Goal: Book appointment/travel/reservation

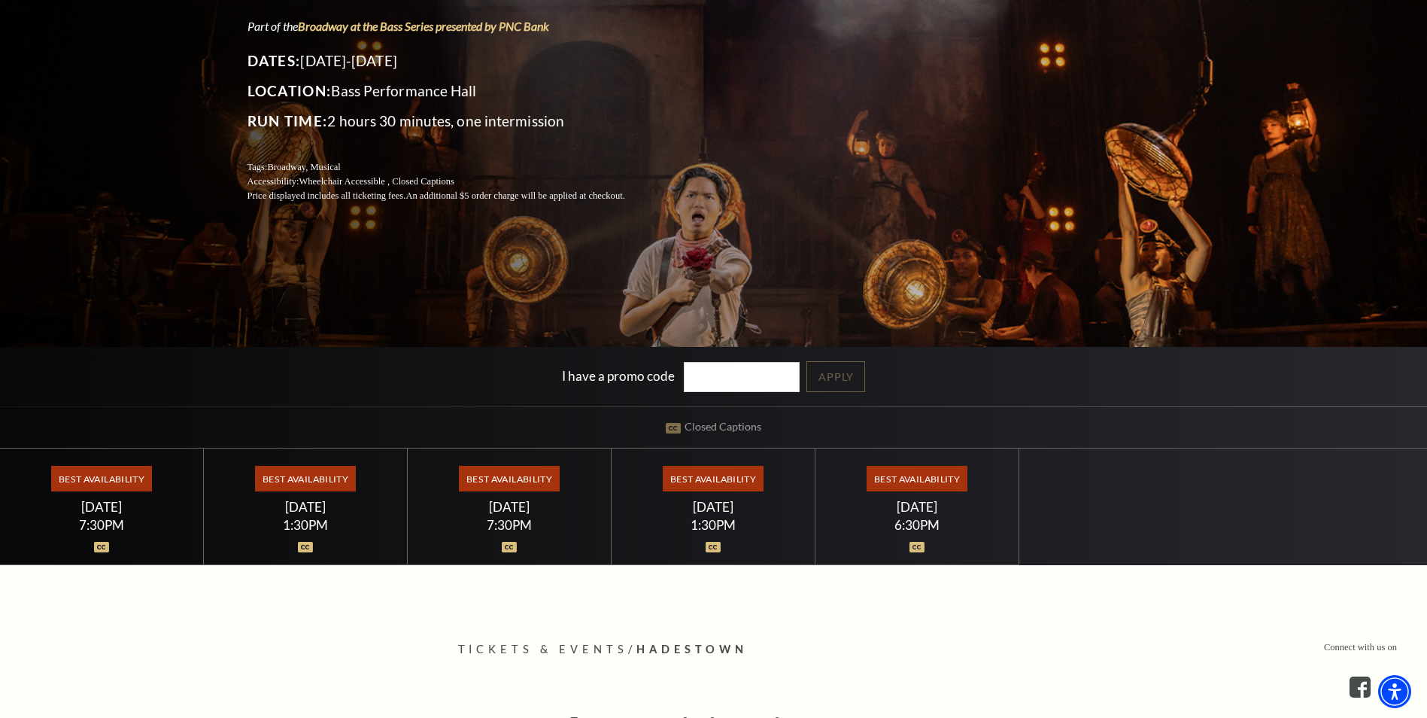
scroll to position [226, 0]
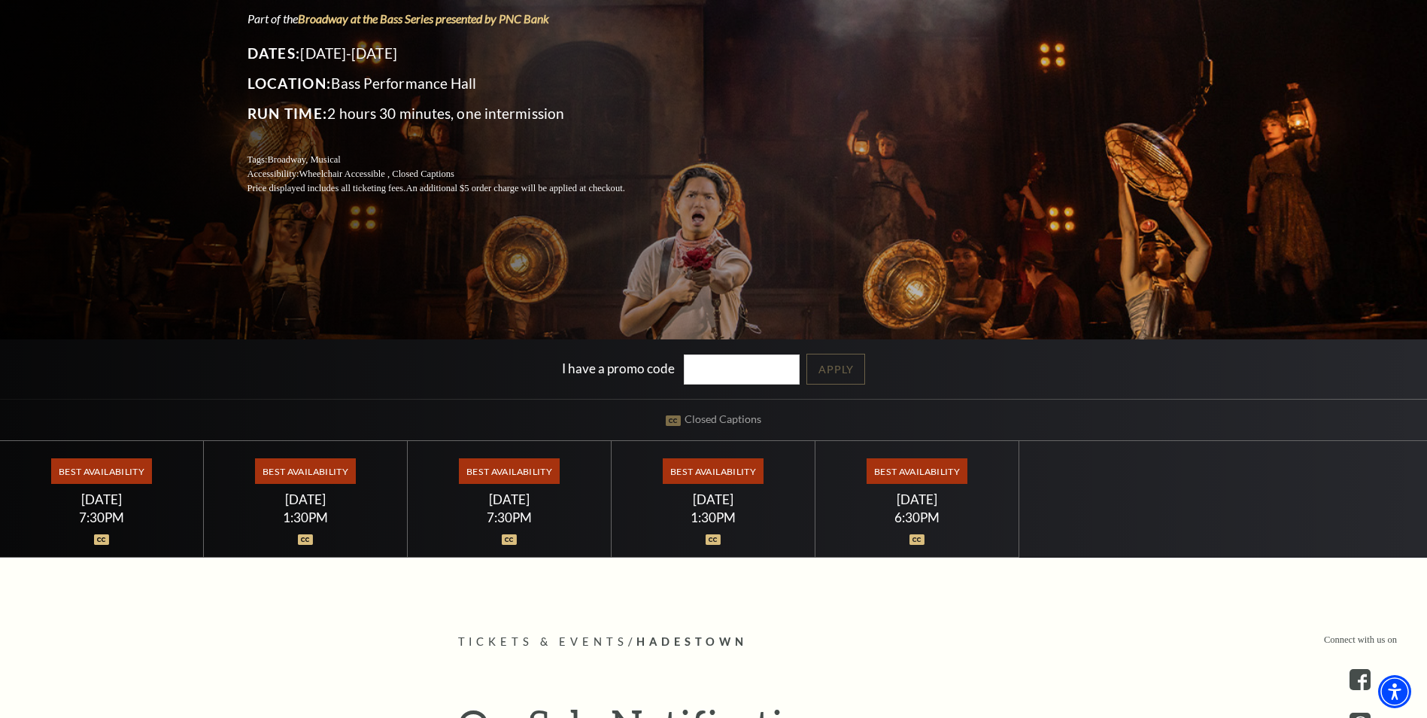
click at [129, 533] on div at bounding box center [102, 531] width 168 height 15
click at [123, 482] on span "Best Availability" at bounding box center [101, 471] width 100 height 26
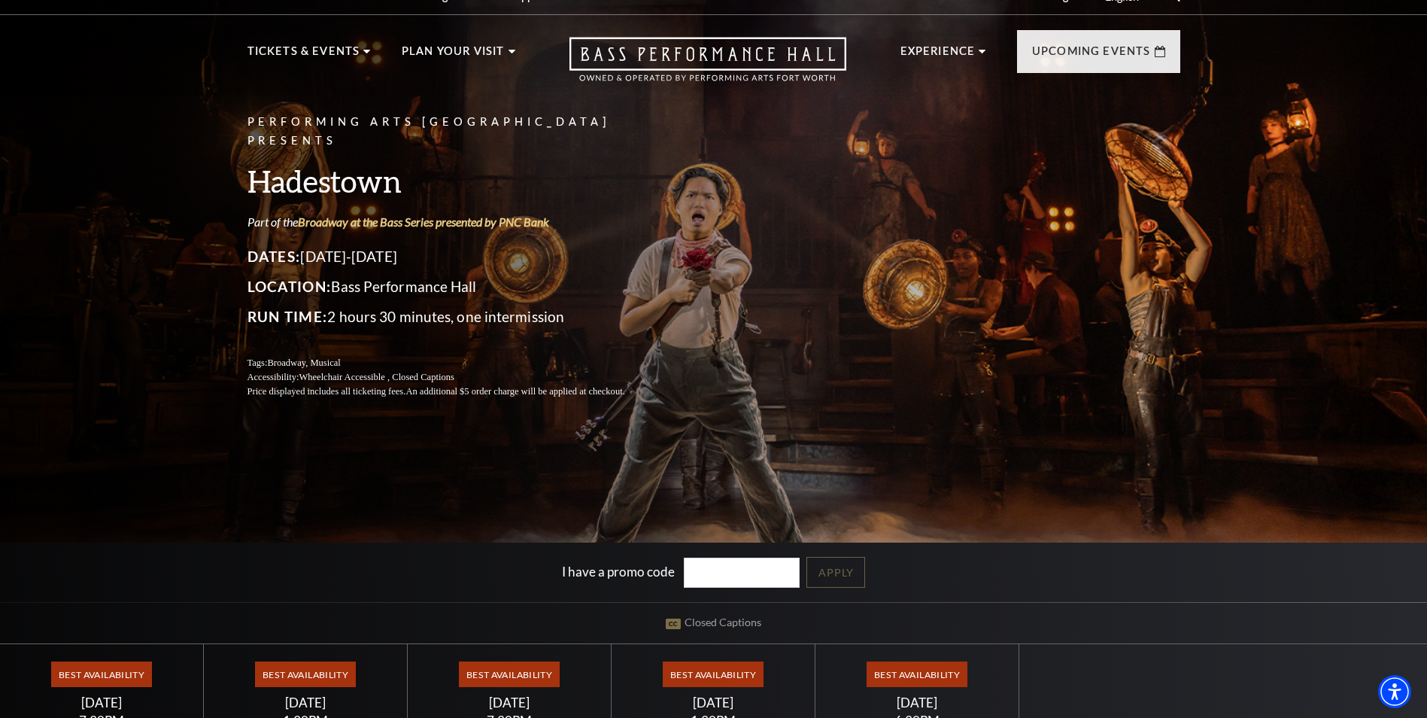
scroll to position [0, 0]
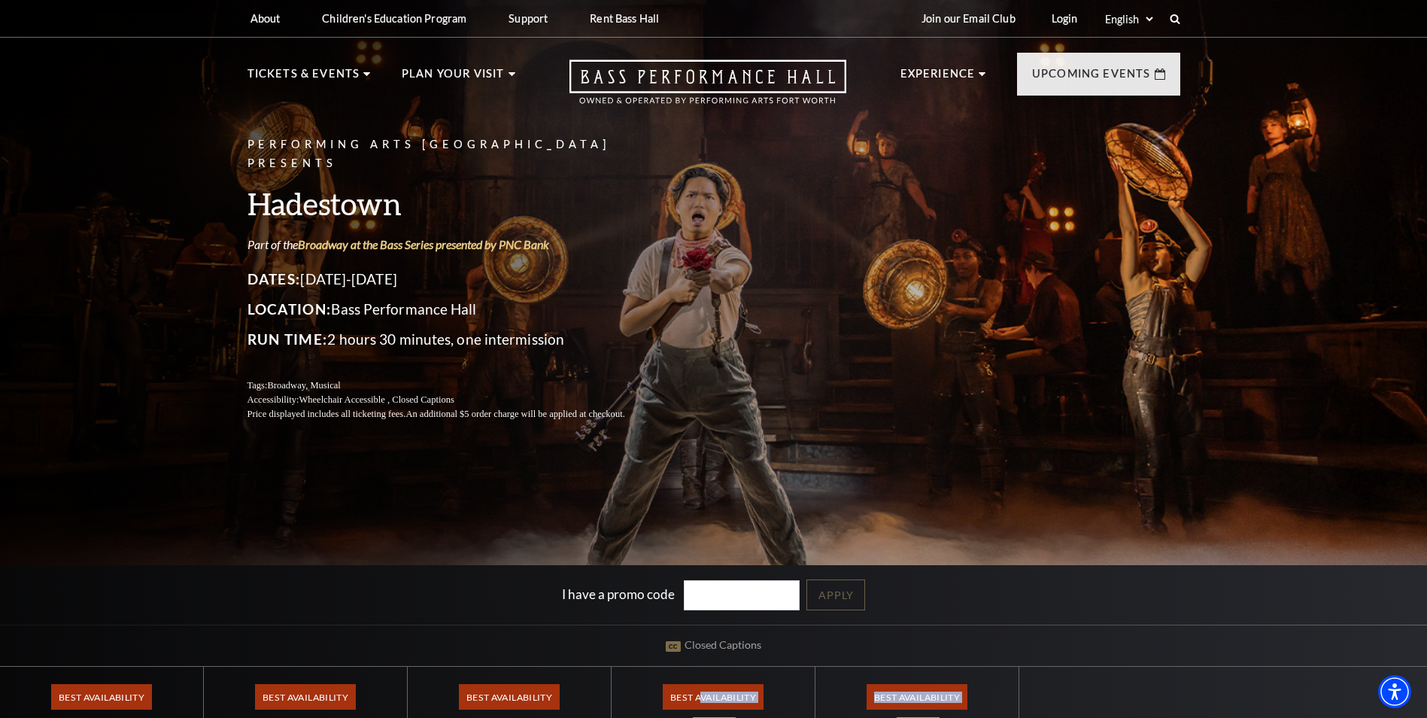
click at [698, 676] on div "Performing Arts Fort Worth Presents Hadestown Part of the Broadway at the Bass …" at bounding box center [713, 387] width 1427 height 792
drag, startPoint x: 698, startPoint y: 676, endPoint x: 698, endPoint y: 688, distance: 12.0
click at [698, 688] on span "Best Availability" at bounding box center [713, 697] width 100 height 26
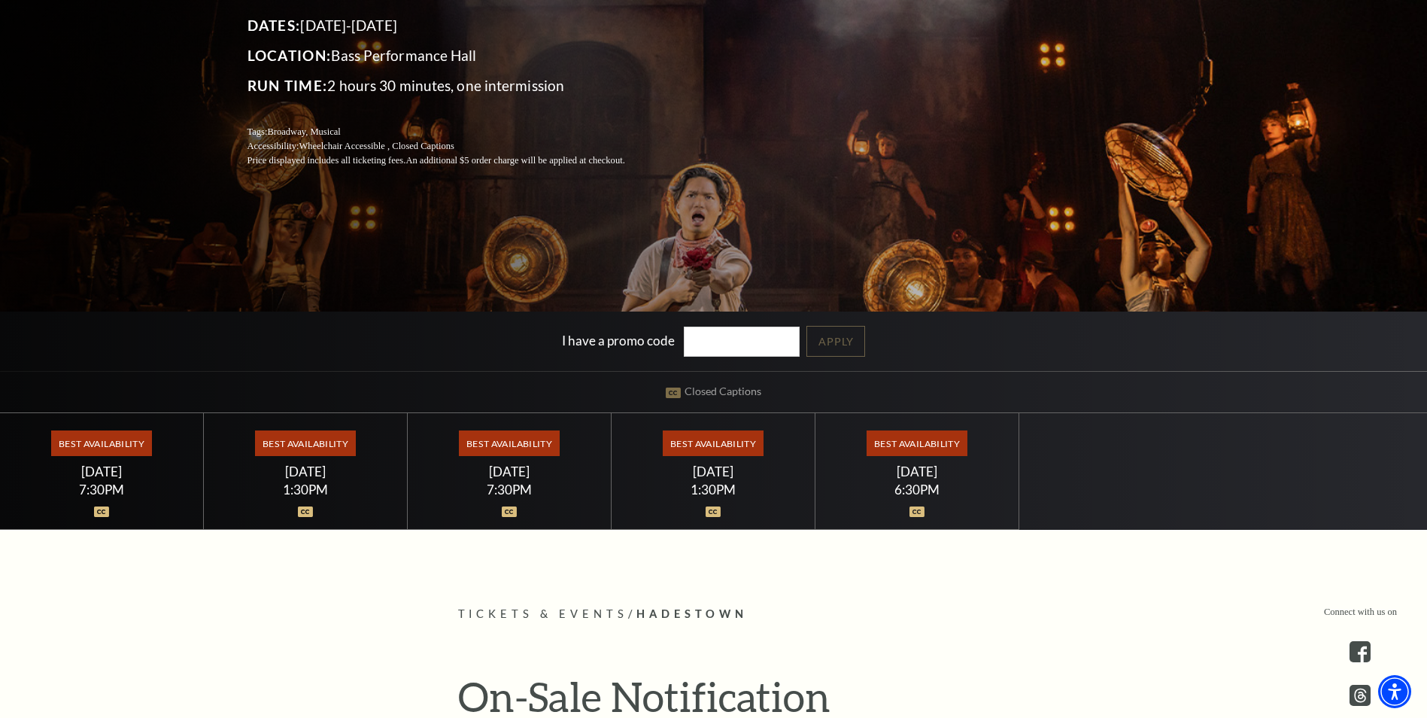
scroll to position [376, 0]
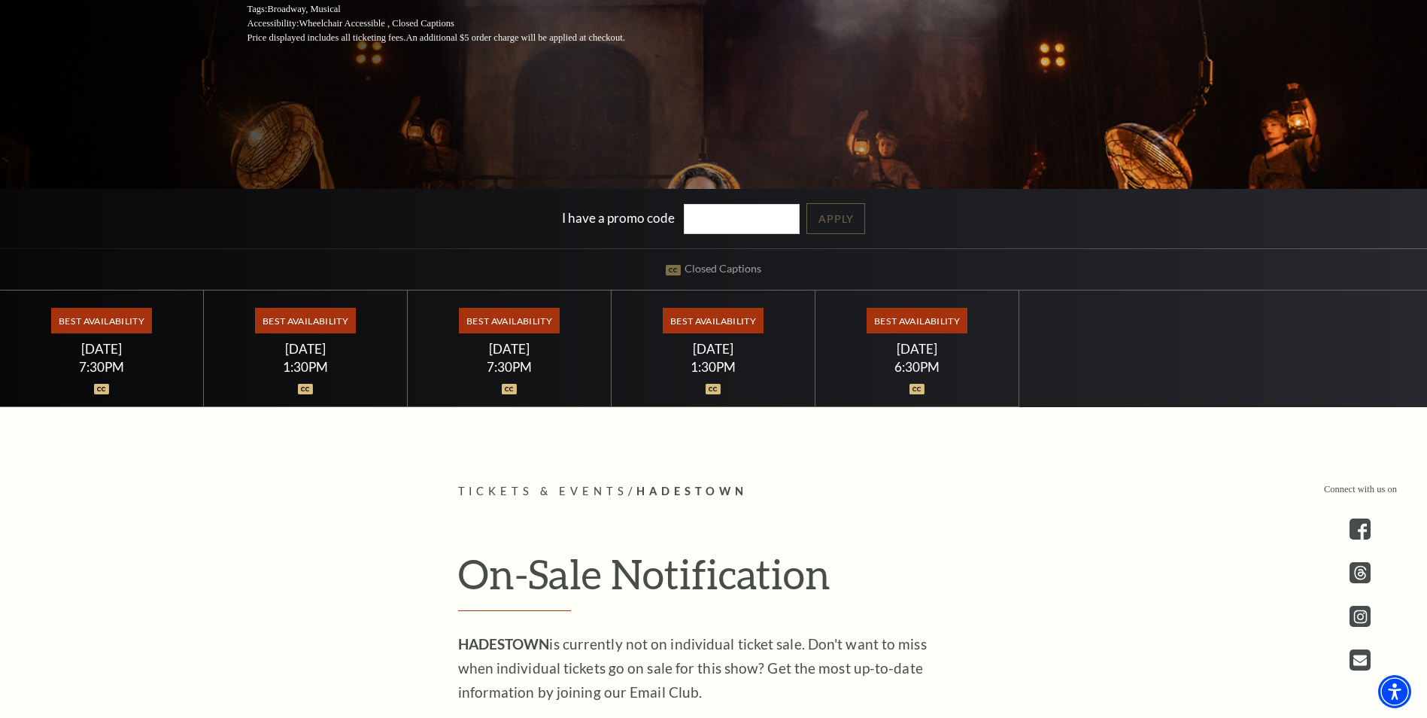
click at [525, 362] on div "7:30PM" at bounding box center [510, 366] width 168 height 13
click at [532, 361] on div "7:30PM" at bounding box center [510, 366] width 168 height 13
click at [531, 314] on span "Best Availability" at bounding box center [509, 321] width 100 height 26
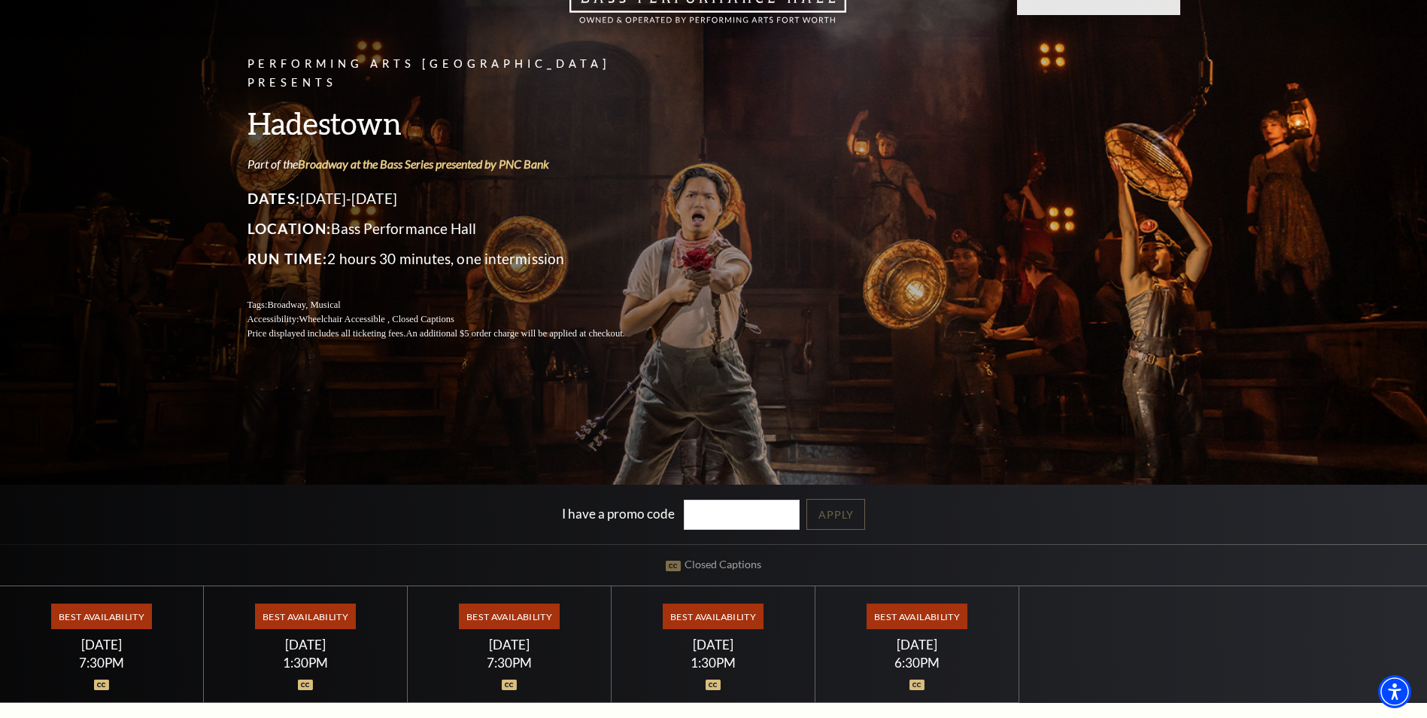
scroll to position [0, 0]
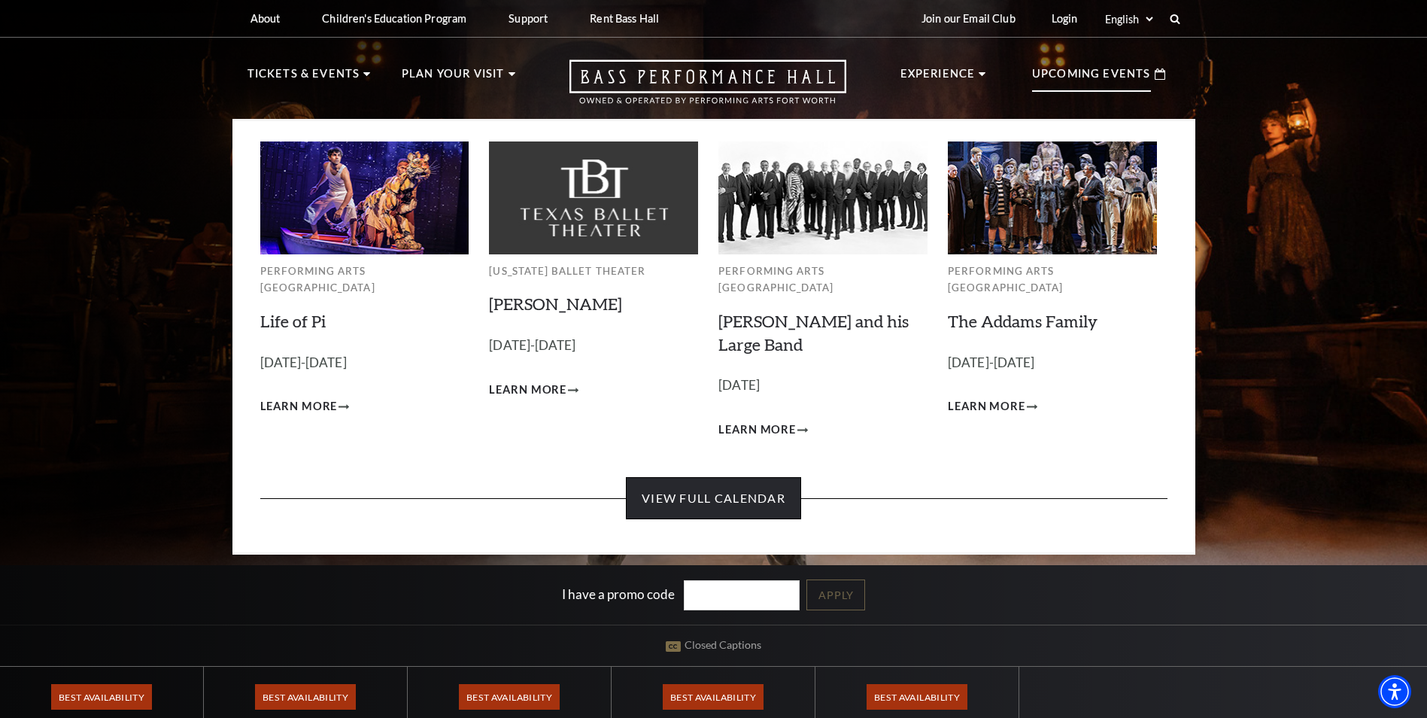
click at [738, 491] on link "View Full Calendar" at bounding box center [713, 498] width 175 height 42
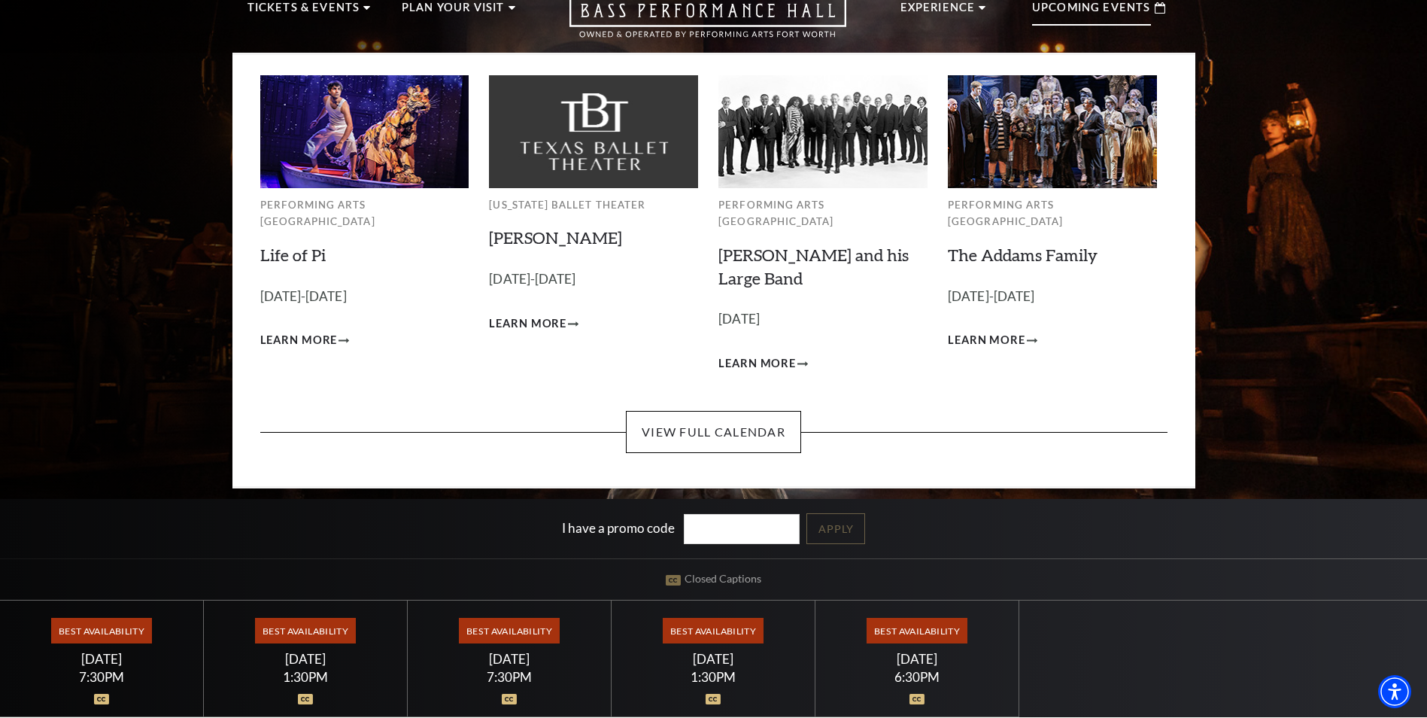
scroll to position [150, 0]
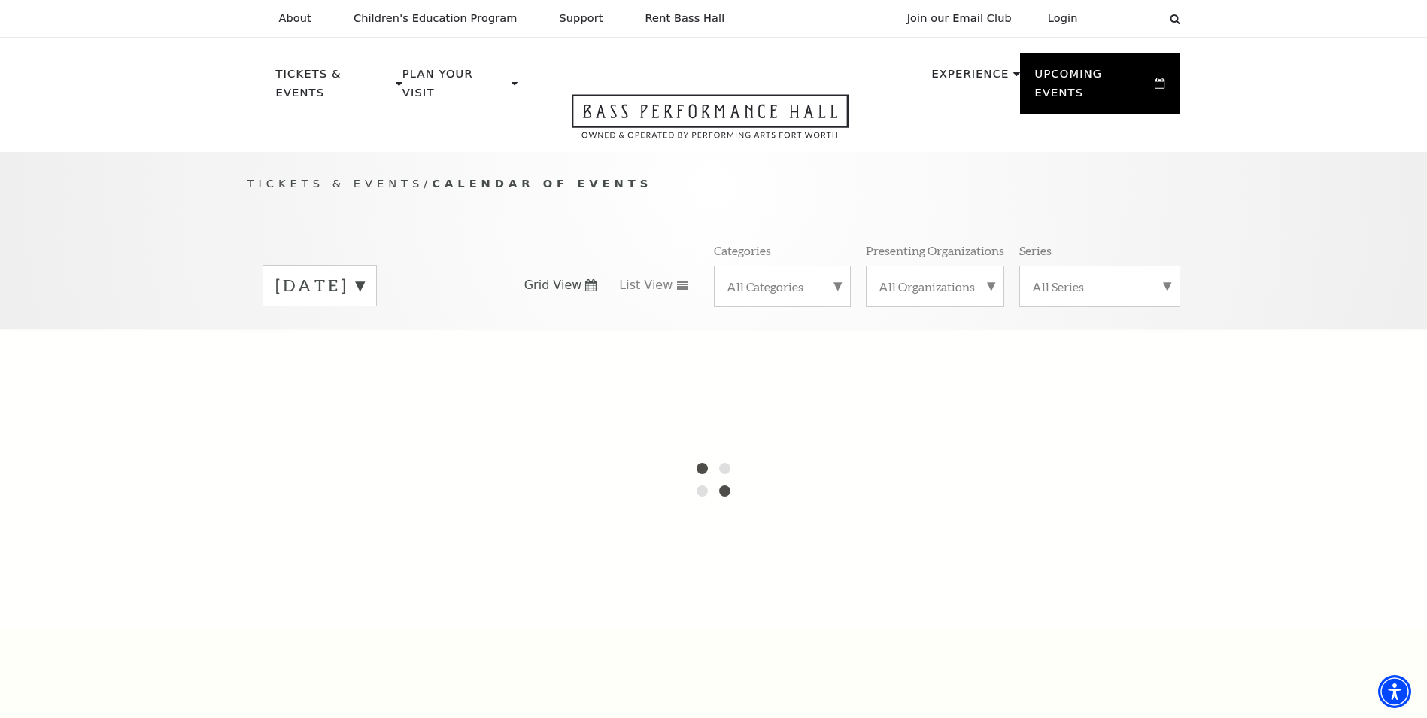
click at [579, 180] on div "Tickets & Events / Calendar of Events [DATE] Grid View List View Categories All…" at bounding box center [713, 251] width 963 height 153
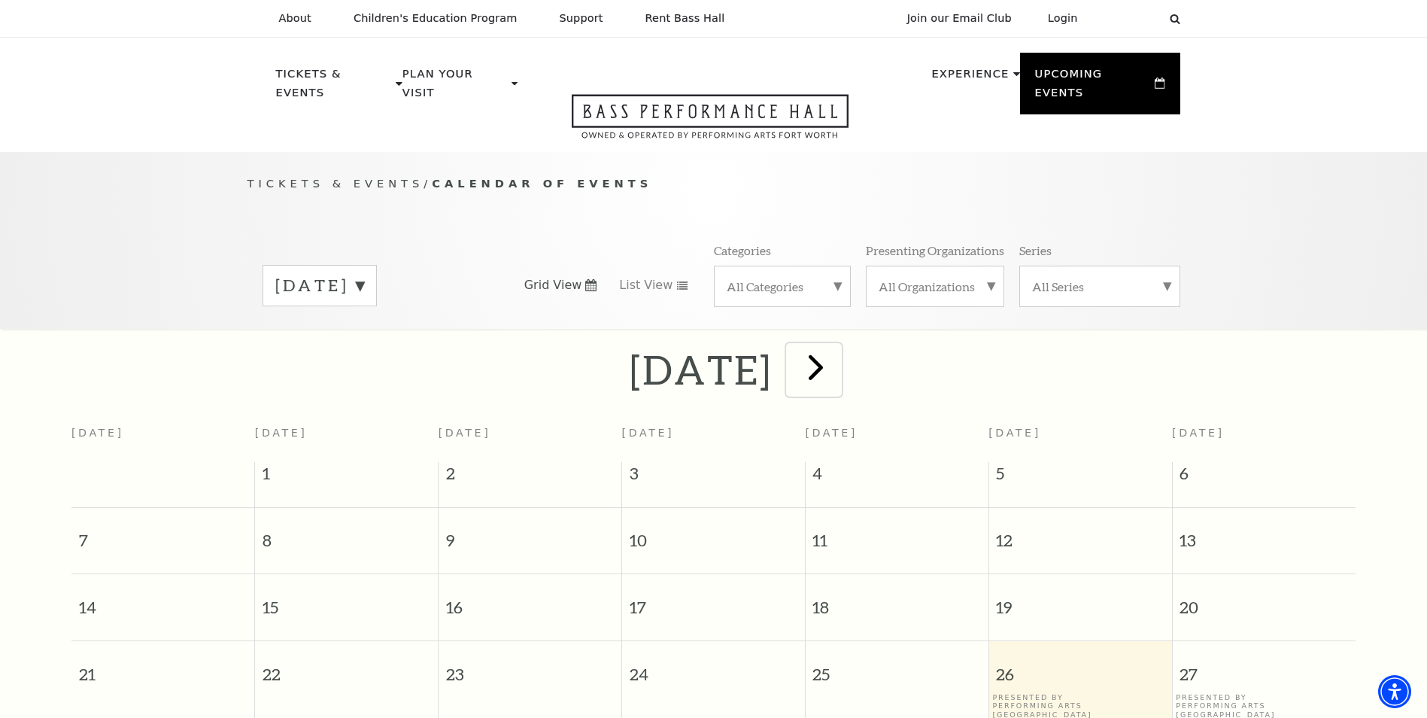
click at [837, 360] on span "next" at bounding box center [816, 366] width 43 height 43
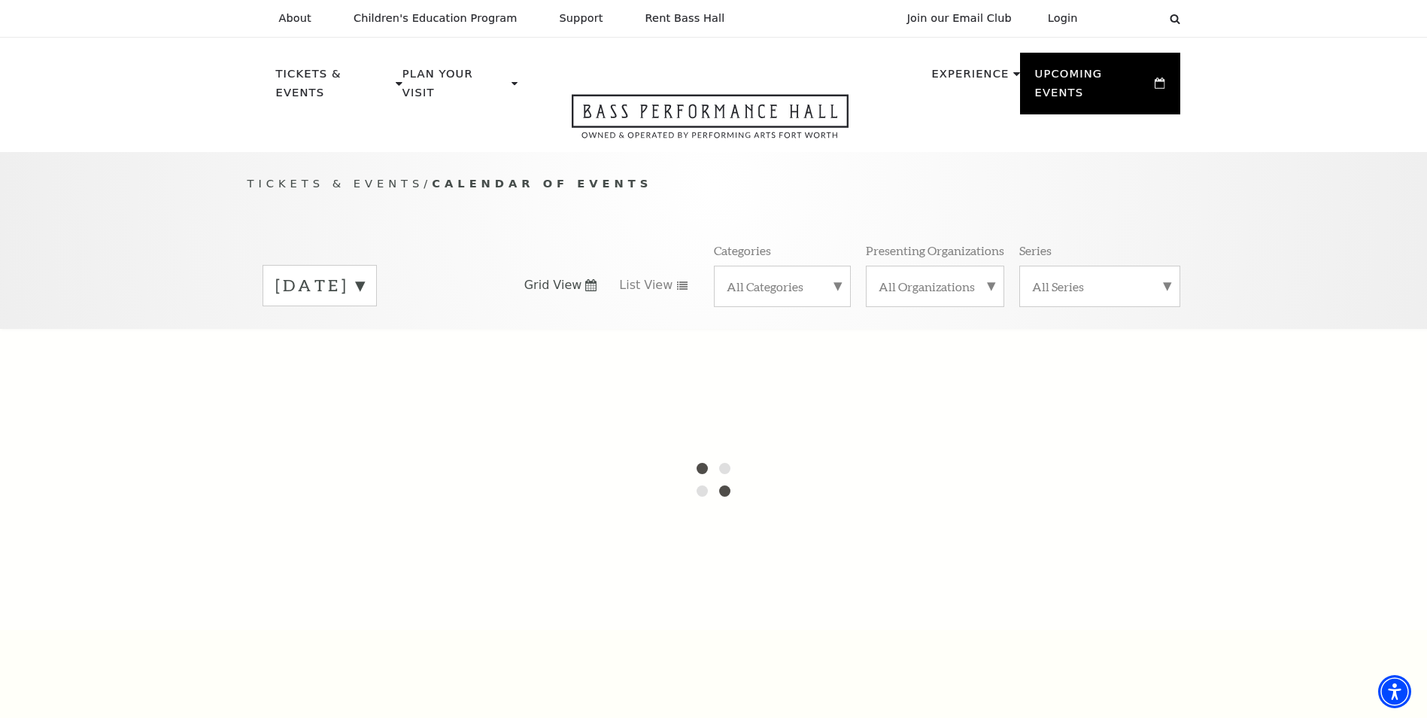
click at [364, 274] on label "[DATE]" at bounding box center [319, 285] width 89 height 23
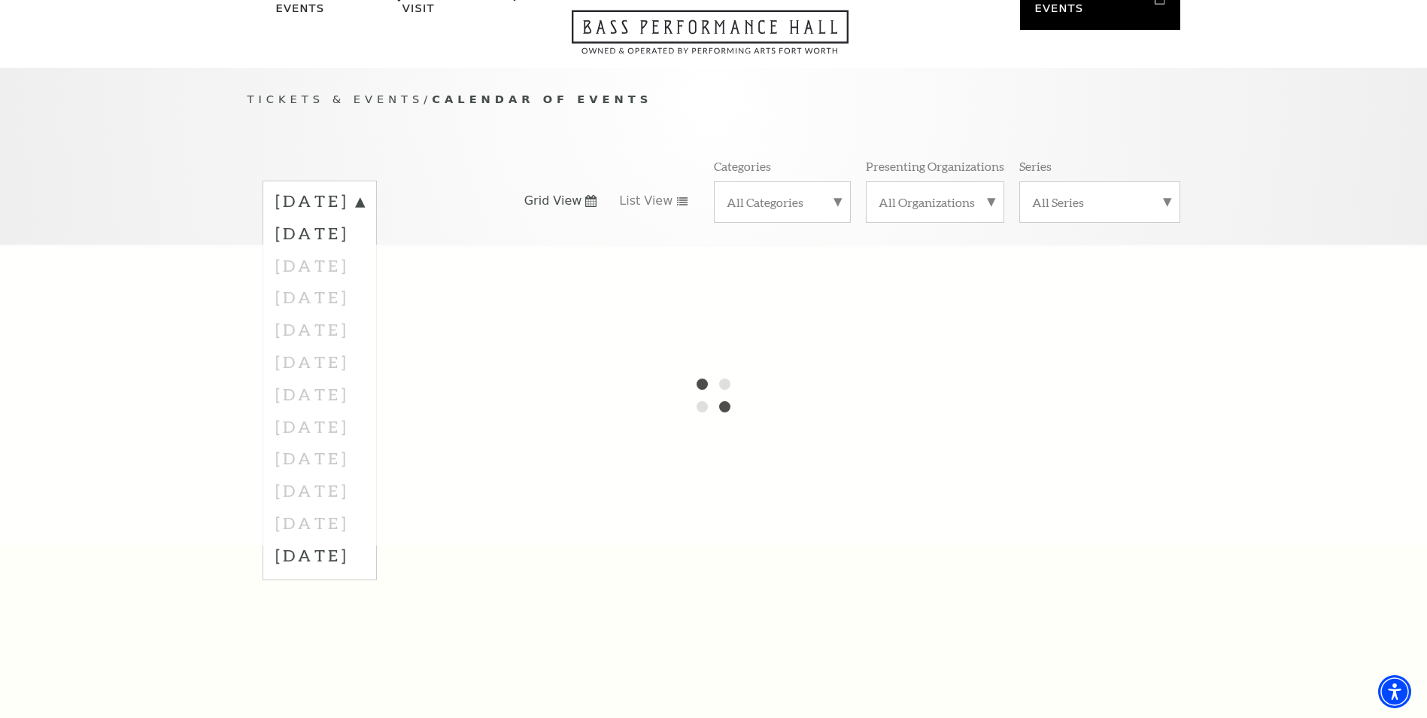
scroll to position [75, 0]
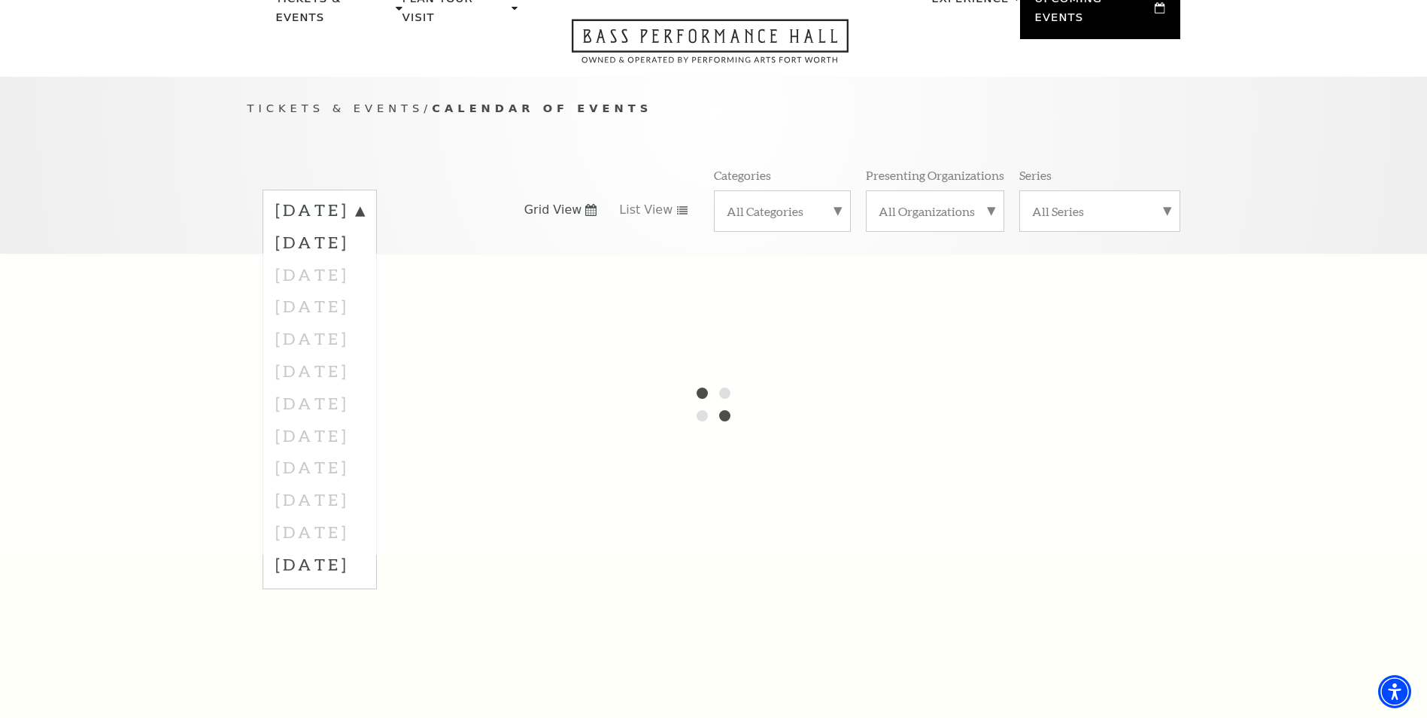
click at [373, 381] on div at bounding box center [713, 404] width 1427 height 301
click at [364, 548] on label "[DATE]" at bounding box center [319, 564] width 89 height 32
click at [403, 167] on div "[DATE] Grid View List View Categories All Categories Presenting Organizations A…" at bounding box center [714, 210] width 933 height 86
click at [364, 200] on label "[DATE]" at bounding box center [319, 210] width 89 height 23
click at [344, 381] on div at bounding box center [713, 404] width 1427 height 301
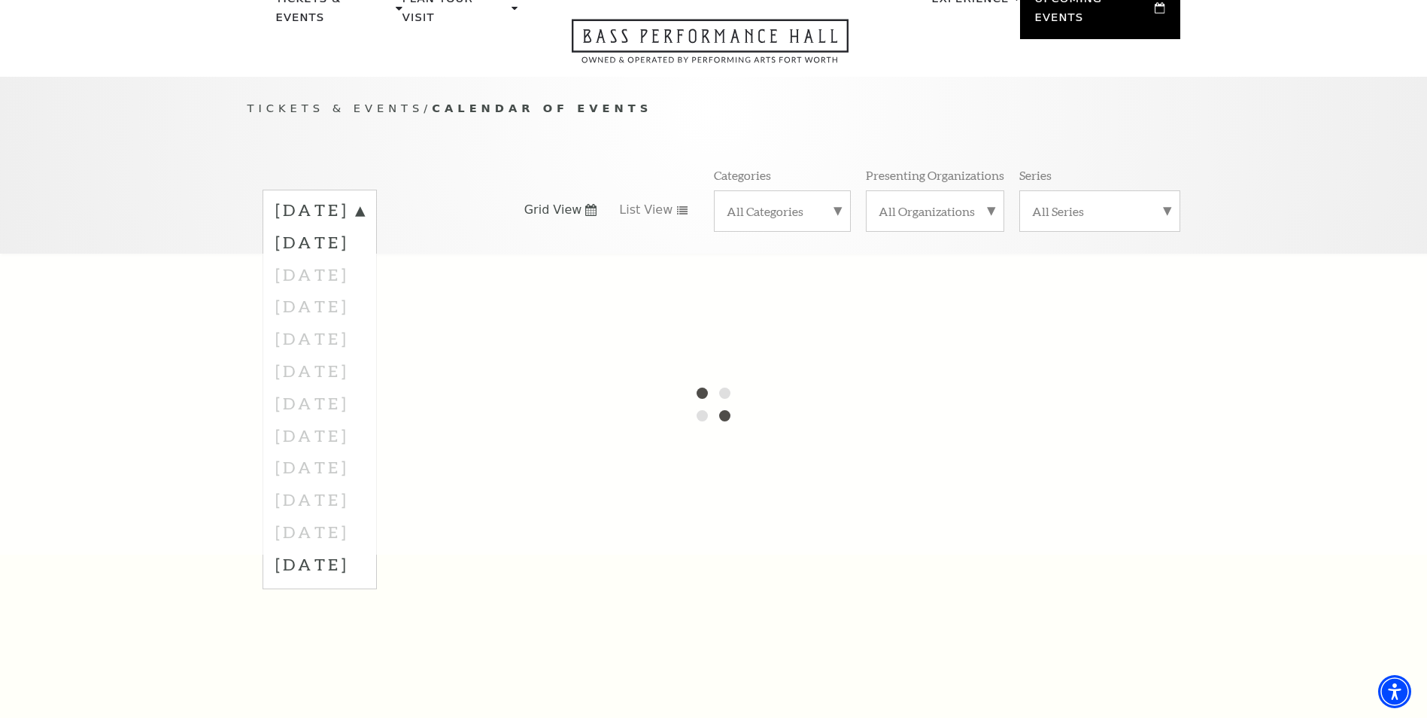
click at [338, 393] on div at bounding box center [713, 404] width 1427 height 301
click at [523, 143] on div "Tickets & Events / Calendar of Events [DATE] [DATE] [DATE] [DATE] [DATE] [DATE]…" at bounding box center [713, 175] width 963 height 153
click at [440, 130] on div "Tickets & Events / Calendar of Events [DATE] [DATE] [DATE] [DATE] [DATE] [DATE]…" at bounding box center [713, 175] width 963 height 153
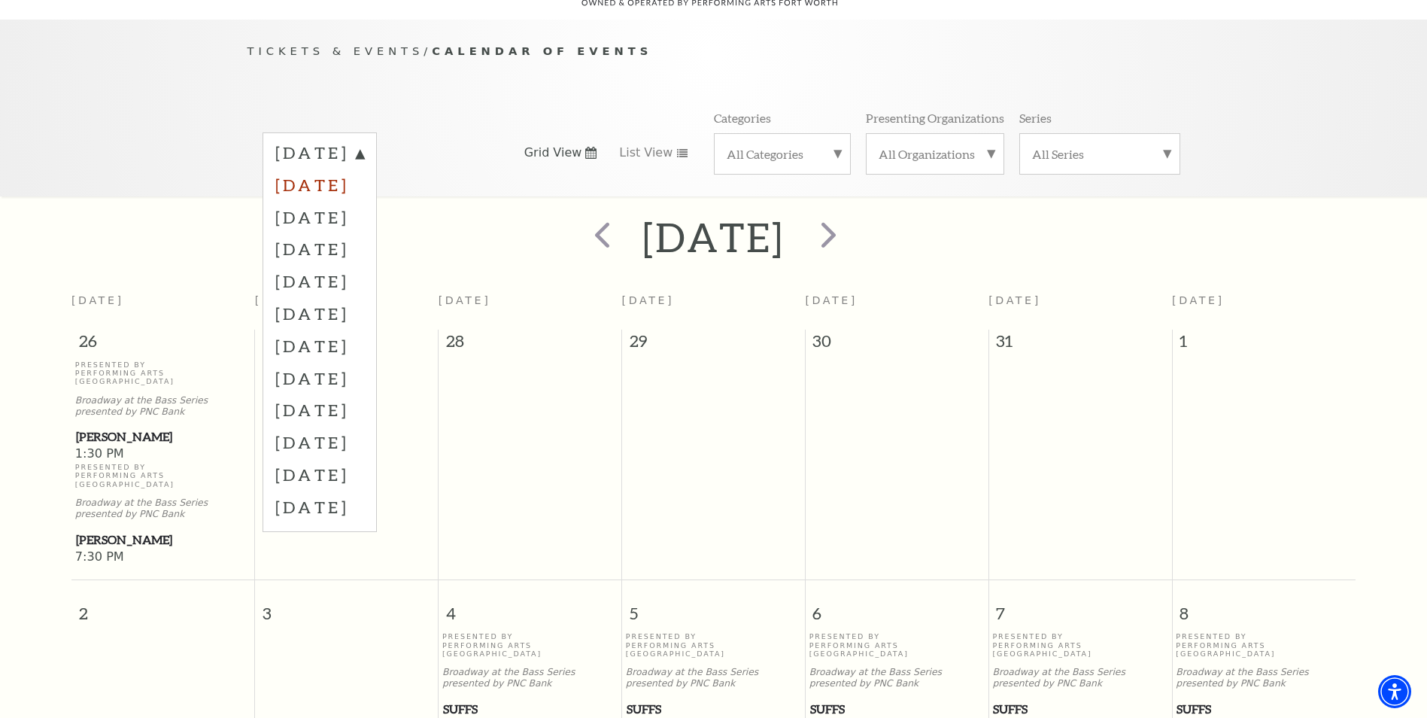
scroll to position [133, 0]
click at [357, 296] on label "[DATE]" at bounding box center [319, 312] width 89 height 32
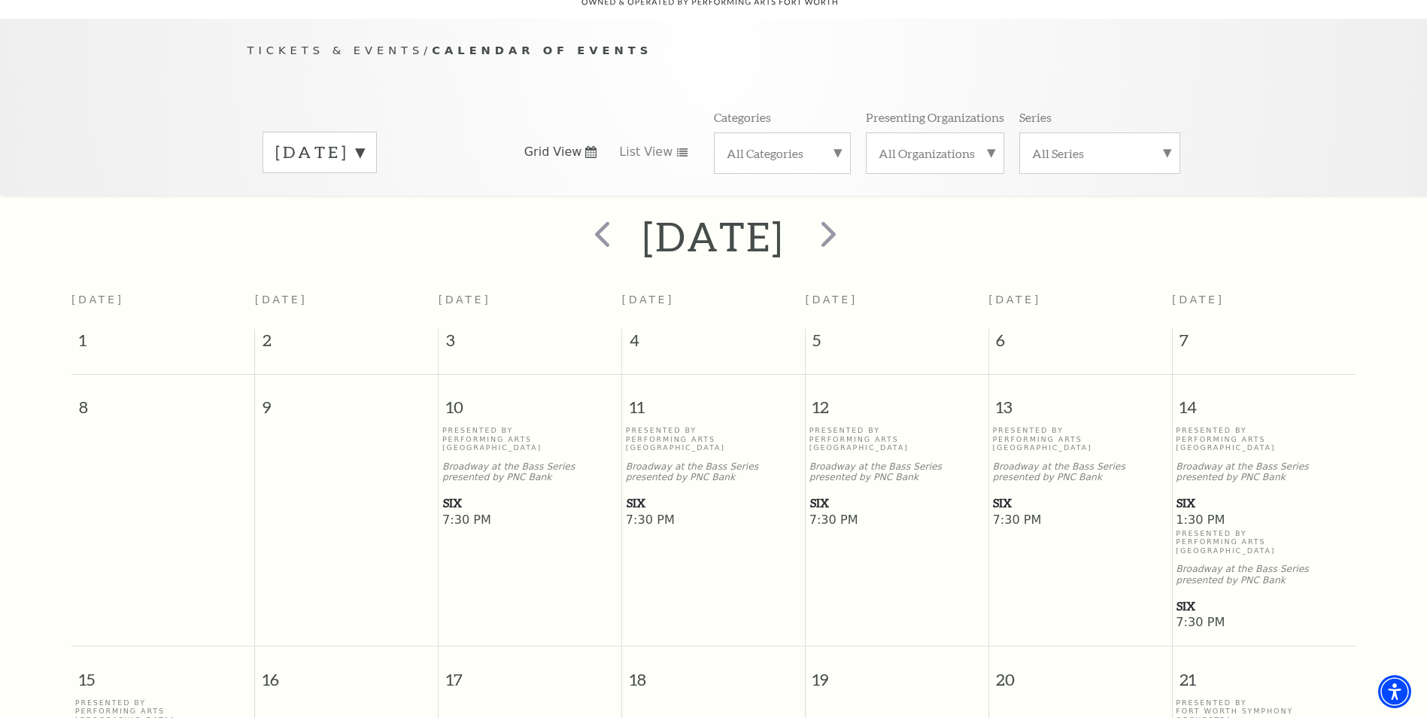
click at [364, 141] on label "[DATE]" at bounding box center [319, 152] width 89 height 23
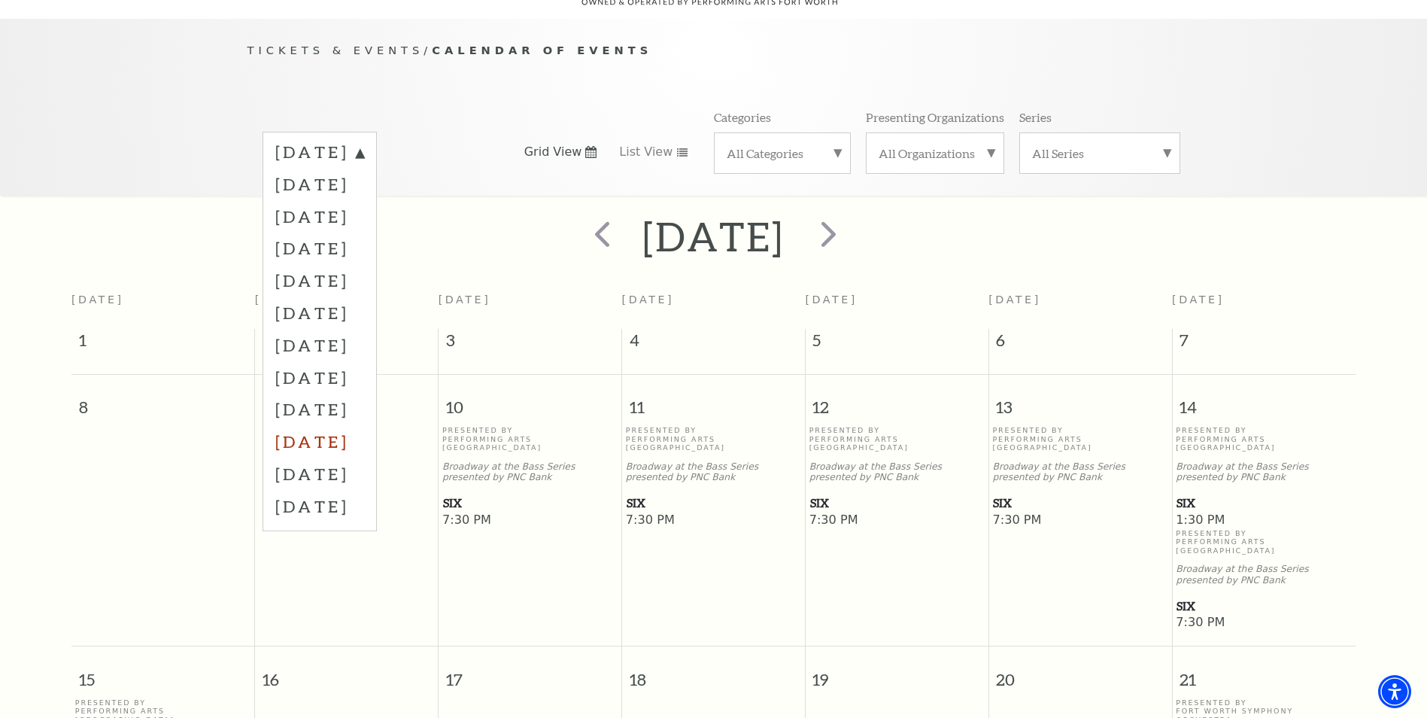
click at [355, 425] on label "[DATE]" at bounding box center [319, 441] width 89 height 32
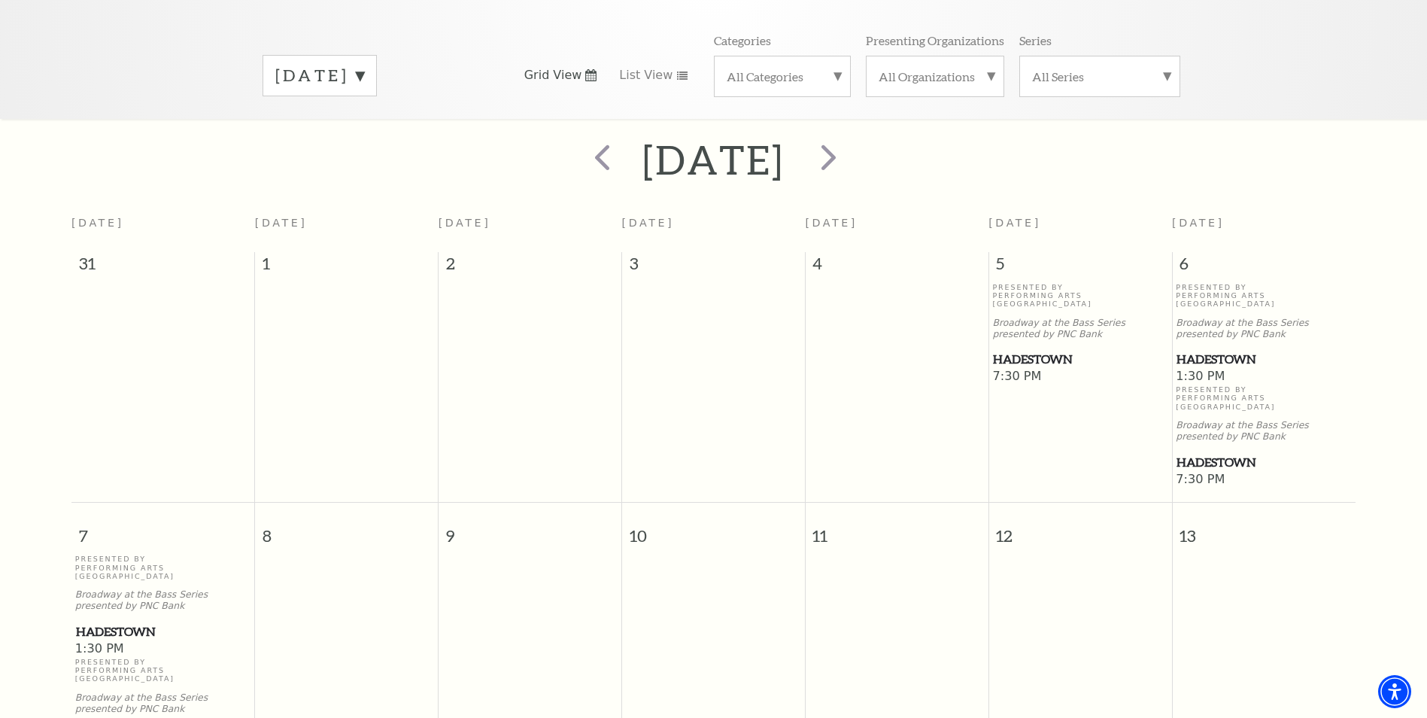
scroll to position [208, 0]
click at [1240, 370] on span "1:30 PM" at bounding box center [1264, 378] width 176 height 17
click at [1240, 351] on span "Hadestown" at bounding box center [1264, 360] width 175 height 19
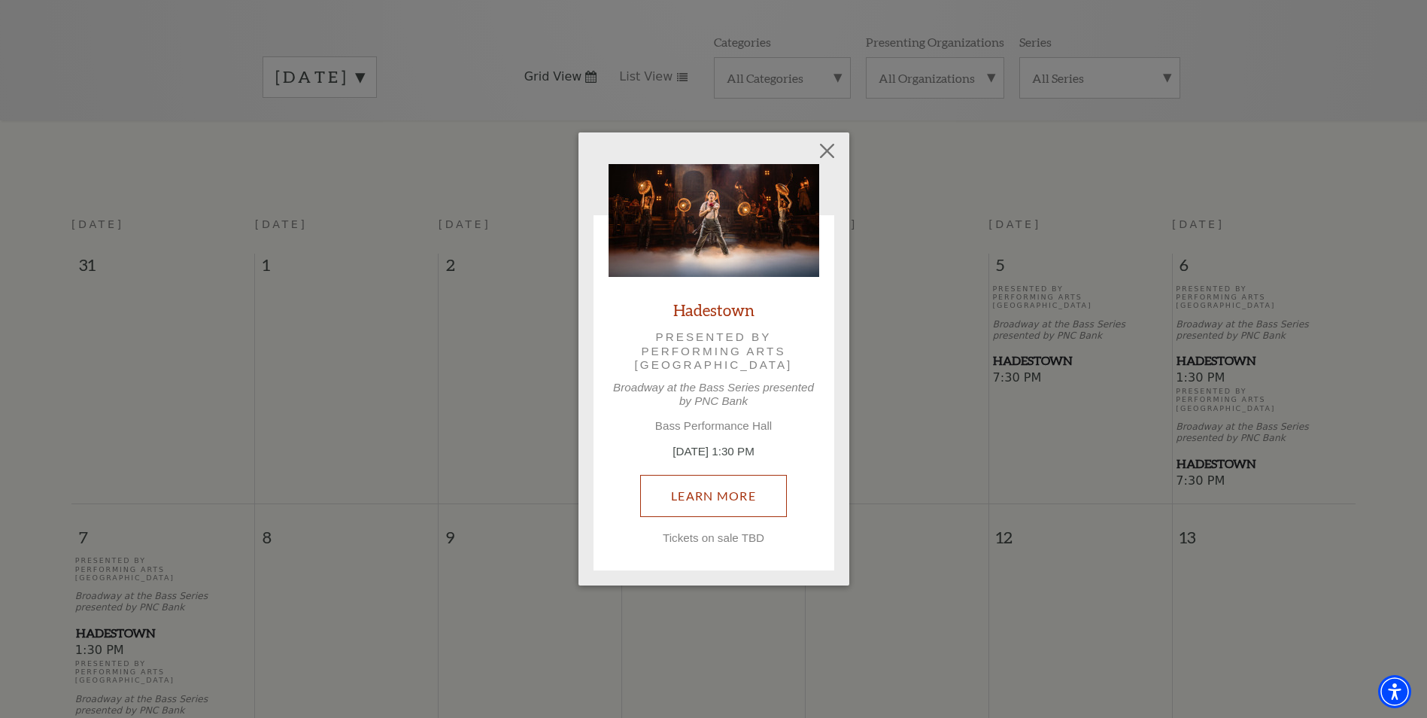
click at [737, 505] on link "Learn More" at bounding box center [713, 496] width 147 height 42
